Goal: Transaction & Acquisition: Purchase product/service

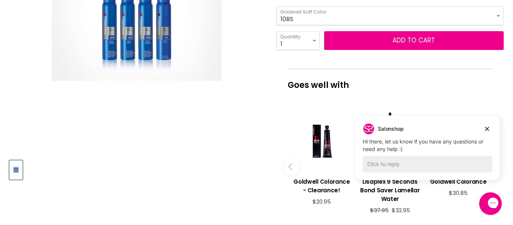
scroll to position [193, 0]
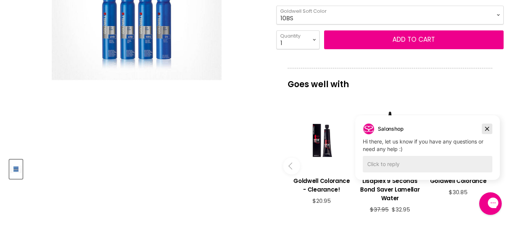
click at [487, 133] on icon "Dismiss campaign" at bounding box center [487, 128] width 8 height 9
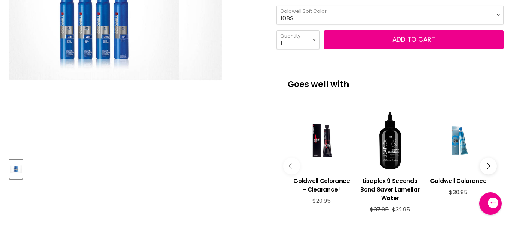
scroll to position [0, 0]
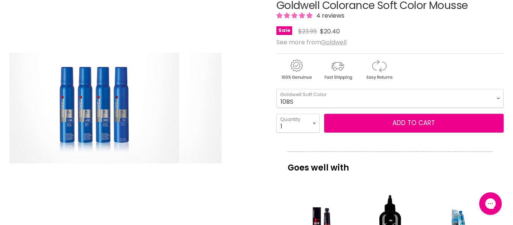
scroll to position [109, 0]
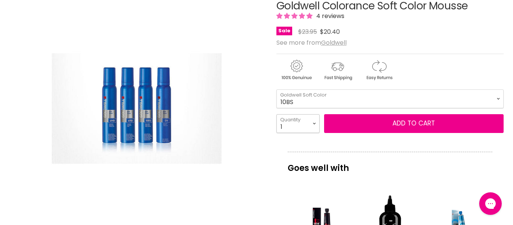
click at [318, 115] on select "1 2 3 4 5 6 7 8 9 10+" at bounding box center [297, 123] width 43 height 19
click at [393, 107] on select "10BS 10P 10V" at bounding box center [389, 98] width 227 height 19
click at [320, 98] on select "10BS 10P 10V" at bounding box center [389, 98] width 227 height 19
